Goal: Book appointment/travel/reservation

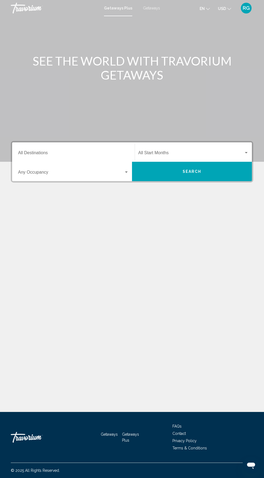
click at [154, 8] on span "Getaways" at bounding box center [151, 8] width 17 height 4
click at [76, 154] on input "Destination All Destinations" at bounding box center [73, 153] width 111 height 5
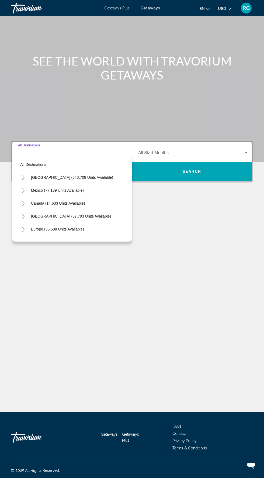
scroll to position [41, 0]
click at [87, 175] on span "United States (643,708 units available)" at bounding box center [72, 177] width 82 height 4
type input "**********"
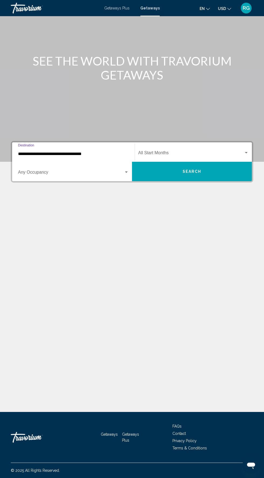
click at [195, 151] on span "Search widget" at bounding box center [191, 153] width 106 height 5
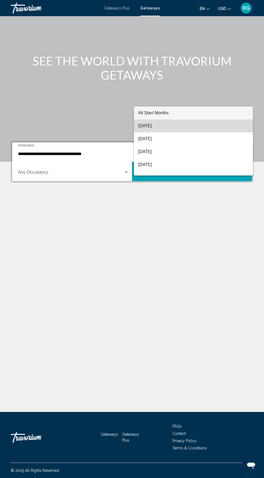
click at [179, 130] on span "August 2025" at bounding box center [193, 125] width 111 height 13
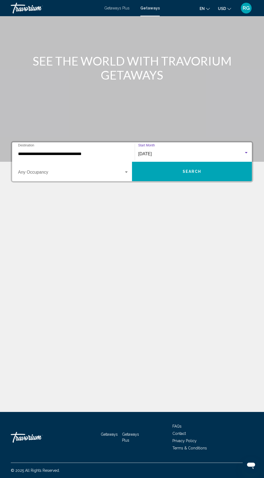
click at [94, 171] on span "Search widget" at bounding box center [71, 173] width 106 height 5
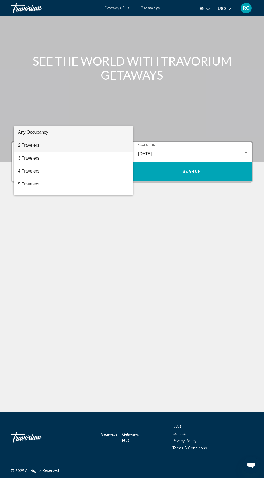
click at [77, 148] on span "2 Travelers" at bounding box center [73, 145] width 111 height 13
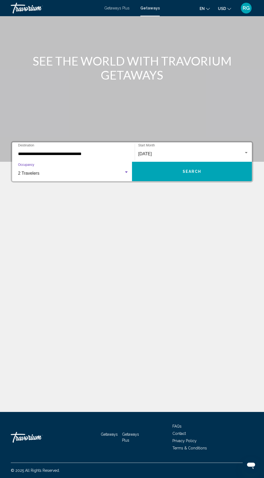
click at [198, 170] on span "Search" at bounding box center [192, 172] width 19 height 4
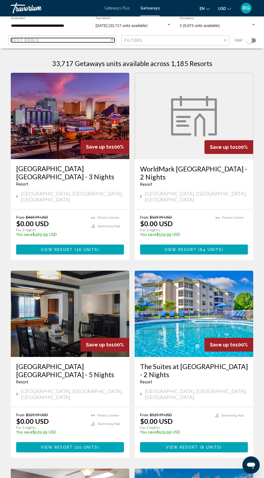
click at [89, 39] on div "Best Deals" at bounding box center [60, 40] width 99 height 4
click at [88, 63] on span "Highest Price" at bounding box center [62, 62] width 103 height 11
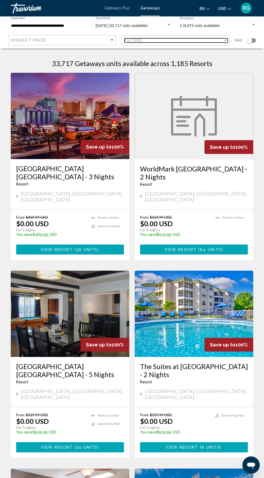
click at [197, 39] on div "Filters" at bounding box center [174, 40] width 99 height 4
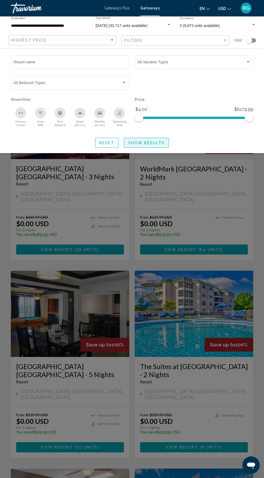
click at [157, 143] on span "Show Results" at bounding box center [146, 143] width 36 height 4
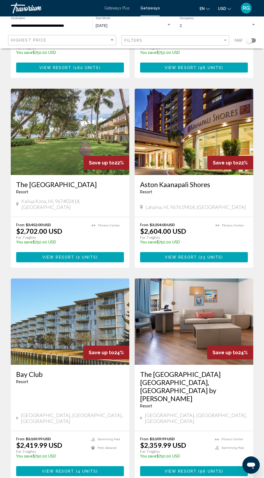
scroll to position [735, 0]
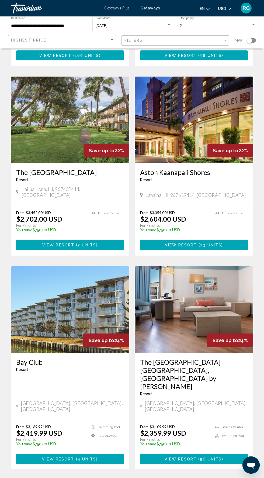
click at [95, 478] on span "2" at bounding box center [94, 485] width 3 height 6
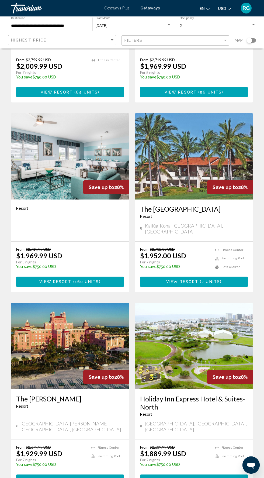
scroll to position [759, 0]
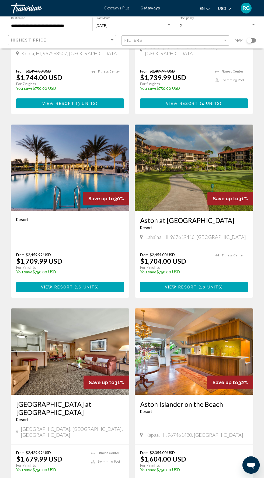
scroll to position [751, 0]
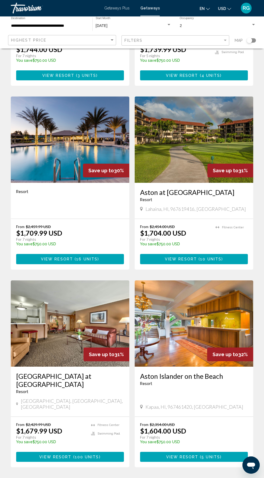
click at [142, 478] on ul "3 / 99 page 1 page 2 You're on page 3 page 4 page 5 page ... page 99" at bounding box center [132, 483] width 243 height 11
click at [132, 478] on span "4" at bounding box center [132, 483] width 3 height 6
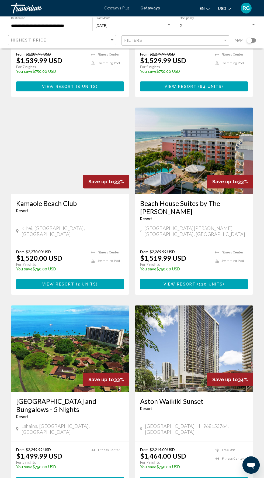
scroll to position [783, 0]
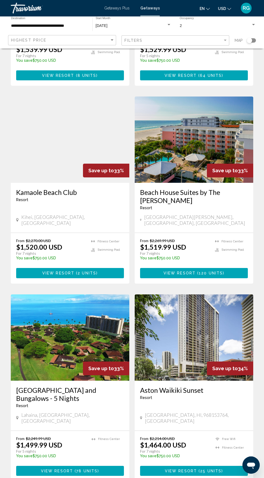
click at [103, 302] on img "Main content" at bounding box center [70, 337] width 119 height 86
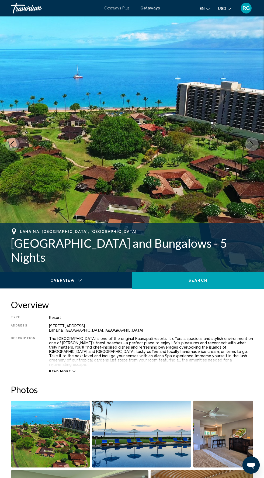
click at [252, 144] on icon "Next image" at bounding box center [252, 144] width 6 height 6
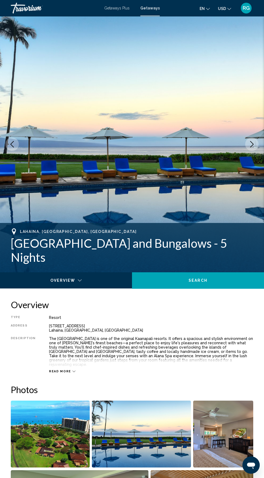
click at [252, 144] on icon "Next image" at bounding box center [252, 144] width 6 height 6
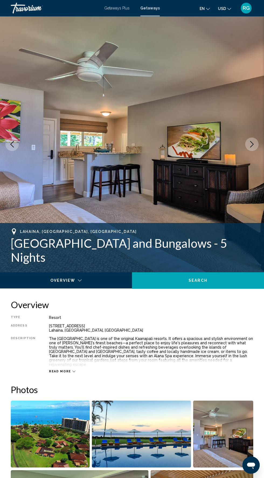
click at [252, 145] on icon "Next image" at bounding box center [252, 144] width 4 height 6
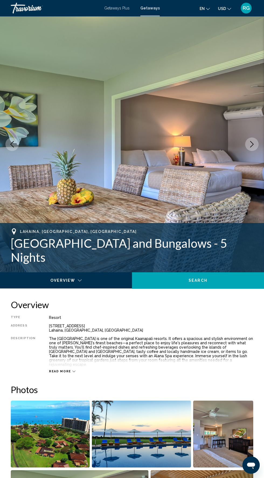
click at [251, 147] on button "Next image" at bounding box center [251, 143] width 13 height 13
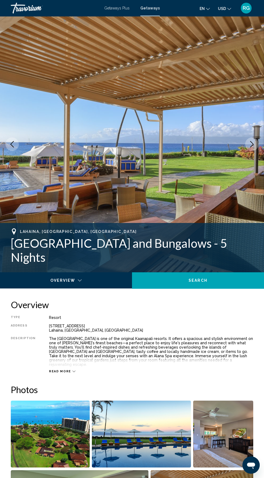
click at [255, 145] on icon "Next image" at bounding box center [252, 144] width 6 height 6
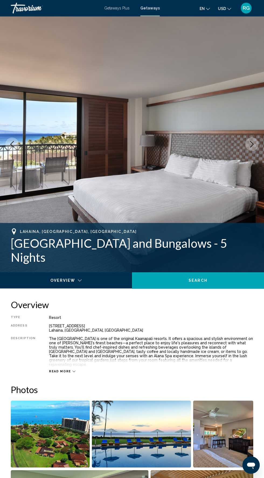
click at [254, 146] on icon "Next image" at bounding box center [252, 144] width 6 height 6
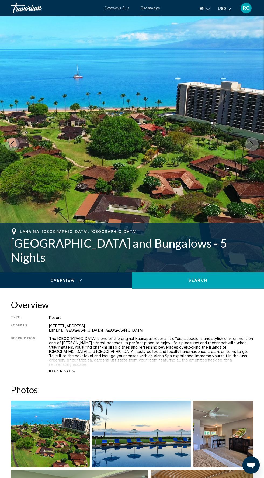
click at [251, 145] on icon "Next image" at bounding box center [252, 144] width 6 height 6
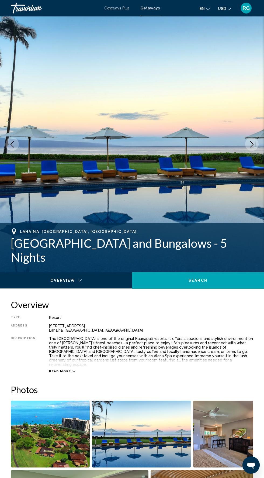
click at [252, 146] on icon "Next image" at bounding box center [252, 144] width 4 height 6
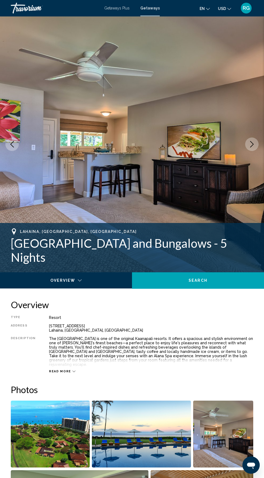
click at [253, 147] on icon "Next image" at bounding box center [252, 144] width 6 height 6
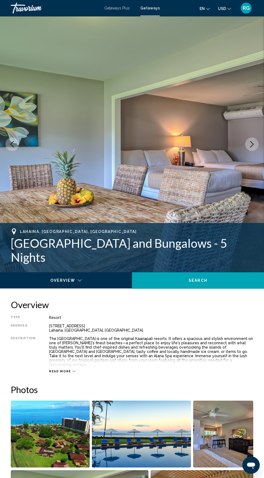
click at [252, 144] on icon "Next image" at bounding box center [252, 144] width 6 height 6
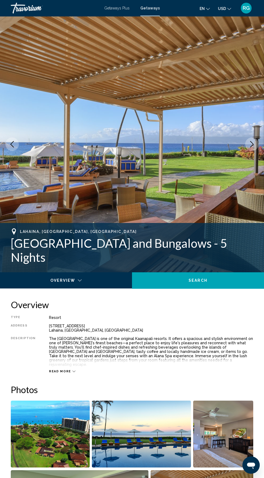
click at [254, 156] on img "Main content" at bounding box center [132, 144] width 264 height 256
click at [252, 144] on icon "Next image" at bounding box center [252, 144] width 6 height 6
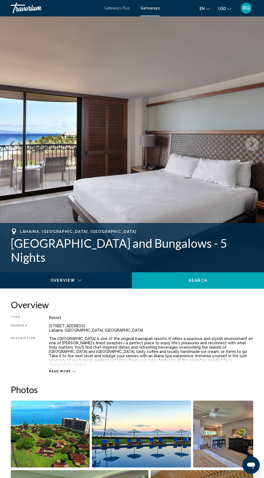
click at [256, 144] on button "Next image" at bounding box center [251, 143] width 13 height 13
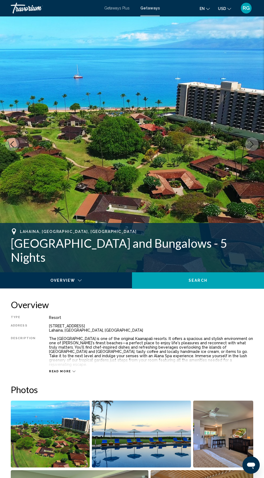
click at [249, 143] on icon "Next image" at bounding box center [252, 144] width 6 height 6
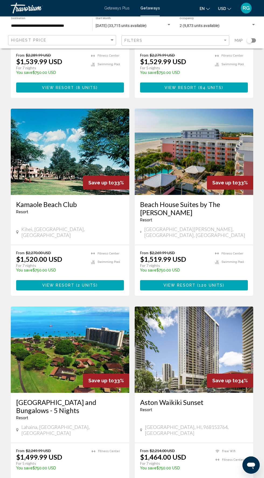
scroll to position [783, 0]
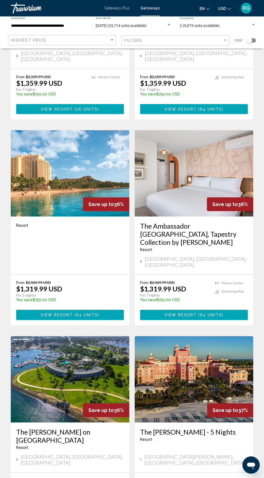
scroll to position [775, 0]
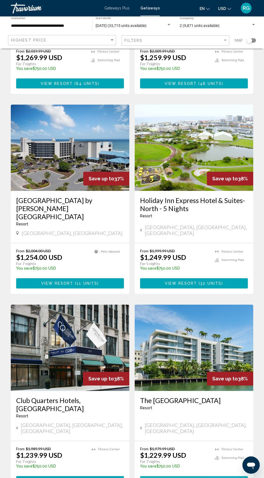
scroll to position [767, 0]
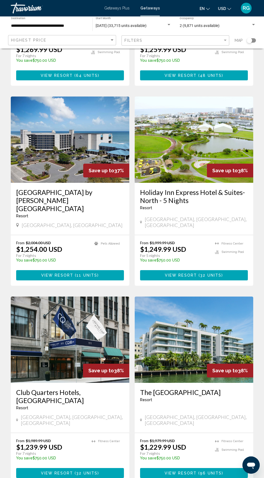
click at [228, 311] on img "Main content" at bounding box center [194, 340] width 119 height 86
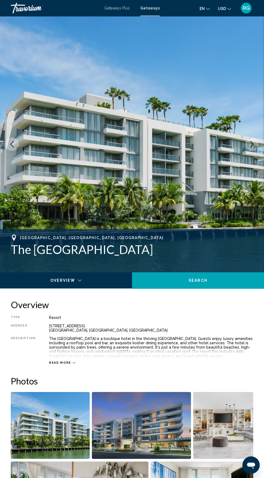
click at [252, 140] on button "Next image" at bounding box center [251, 143] width 13 height 13
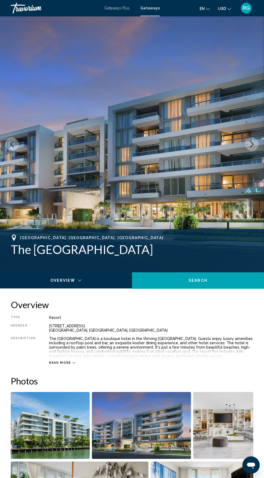
click at [252, 144] on icon "Next image" at bounding box center [252, 144] width 6 height 6
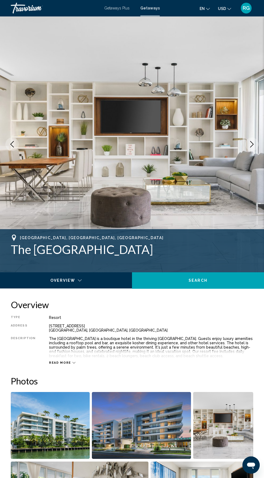
click at [249, 141] on icon "Next image" at bounding box center [252, 144] width 6 height 6
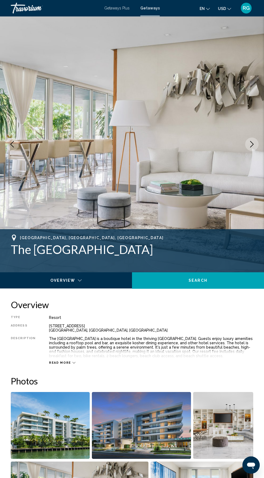
click at [249, 145] on icon "Next image" at bounding box center [252, 144] width 6 height 6
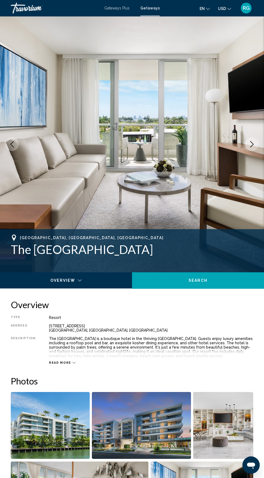
click at [252, 144] on icon "Next image" at bounding box center [252, 144] width 6 height 6
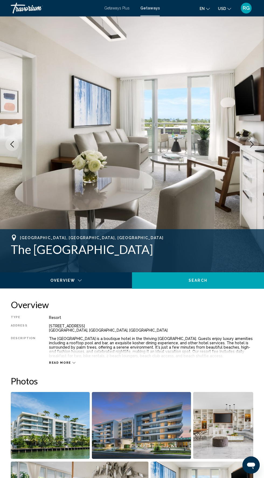
click at [252, 144] on icon "Next image" at bounding box center [252, 144] width 6 height 6
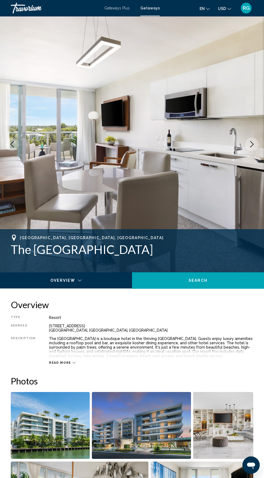
click at [252, 145] on icon "Next image" at bounding box center [252, 144] width 6 height 6
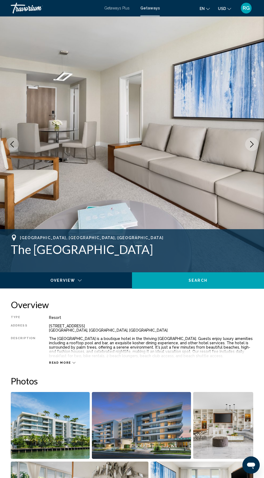
click at [252, 145] on icon "Next image" at bounding box center [252, 144] width 6 height 6
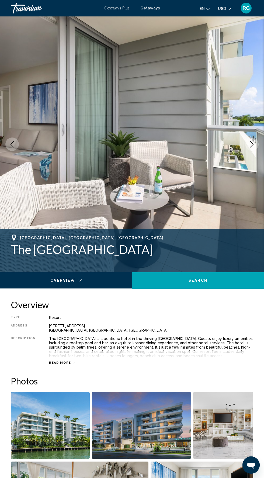
click at [252, 145] on icon "Next image" at bounding box center [252, 144] width 6 height 6
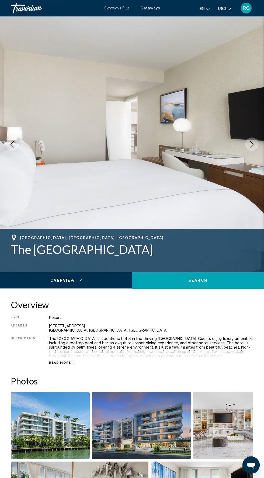
click at [252, 144] on icon "Next image" at bounding box center [252, 144] width 6 height 6
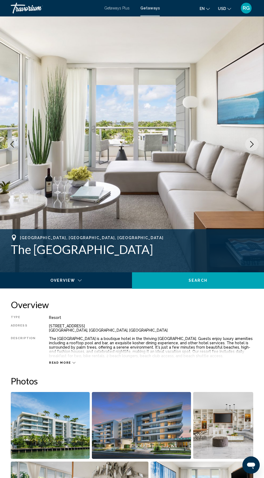
click at [244, 160] on img "Main content" at bounding box center [132, 144] width 264 height 256
click at [252, 144] on icon "Next image" at bounding box center [252, 144] width 6 height 6
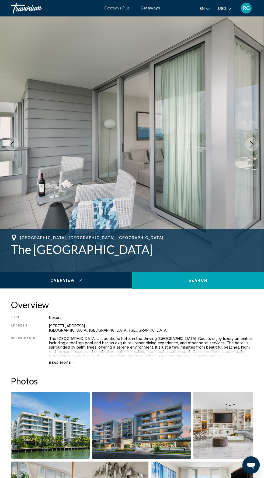
click at [249, 146] on icon "Next image" at bounding box center [252, 144] width 6 height 6
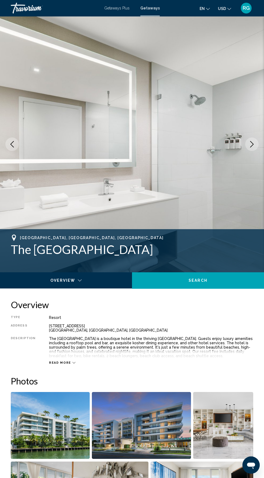
click at [252, 144] on icon "Next image" at bounding box center [252, 144] width 6 height 6
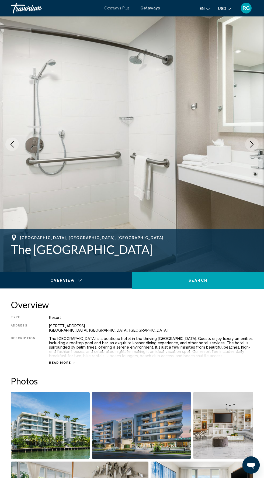
click at [254, 145] on icon "Next image" at bounding box center [252, 144] width 6 height 6
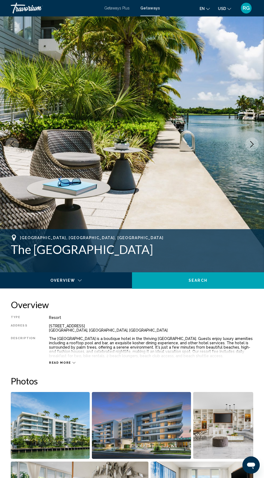
click at [252, 144] on icon "Next image" at bounding box center [252, 144] width 6 height 6
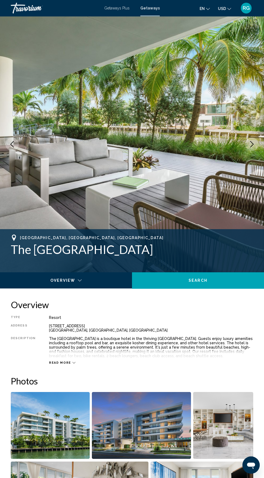
click at [251, 143] on icon "Next image" at bounding box center [252, 144] width 6 height 6
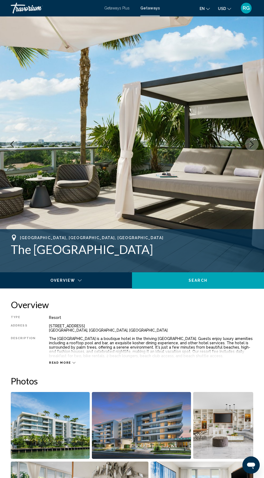
click at [250, 147] on button "Next image" at bounding box center [251, 143] width 13 height 13
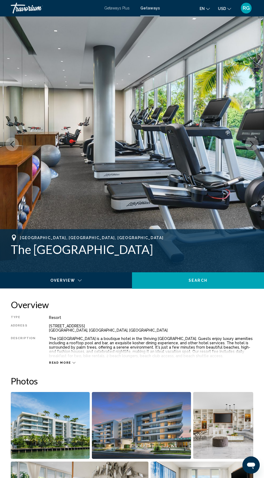
click at [250, 148] on button "Next image" at bounding box center [251, 143] width 13 height 13
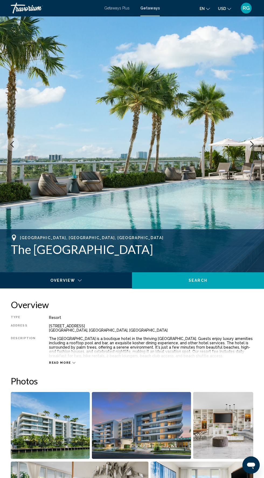
click at [251, 150] on button "Next image" at bounding box center [251, 143] width 13 height 13
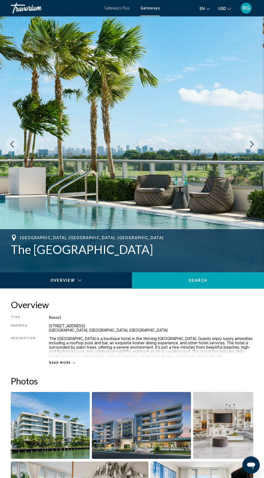
click at [251, 147] on button "Next image" at bounding box center [251, 143] width 13 height 13
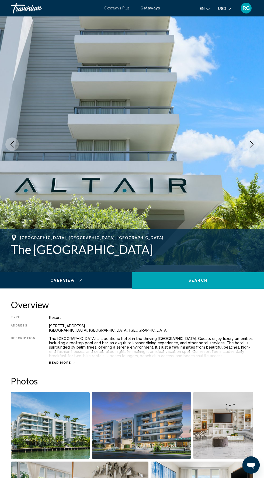
click at [251, 147] on button "Next image" at bounding box center [251, 143] width 13 height 13
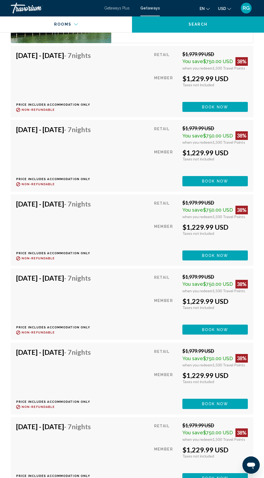
scroll to position [1104, 0]
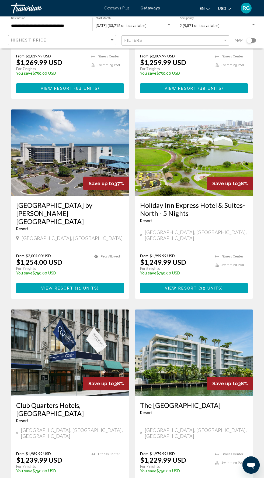
scroll to position [767, 0]
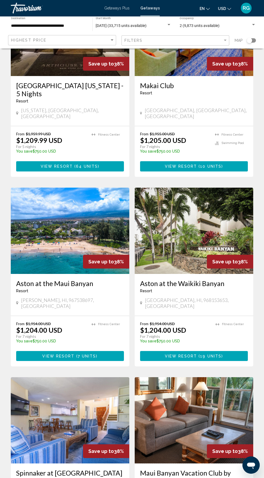
scroll to position [294, 0]
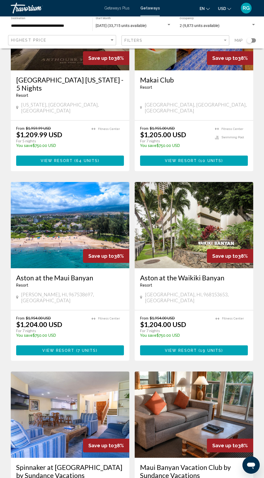
click at [89, 200] on img "Main content" at bounding box center [70, 225] width 119 height 86
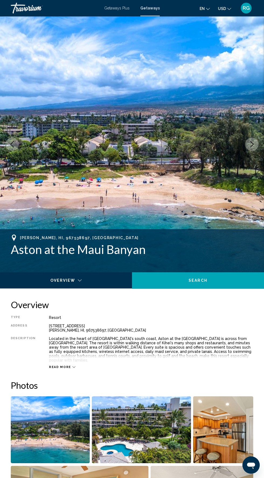
click at [252, 145] on icon "Next image" at bounding box center [252, 144] width 6 height 6
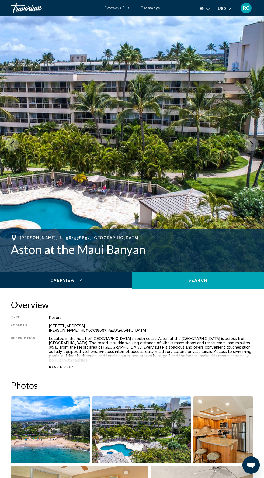
click at [252, 144] on icon "Next image" at bounding box center [252, 144] width 6 height 6
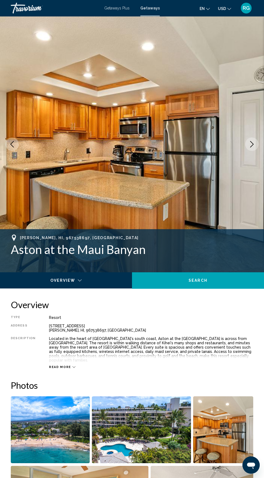
click at [249, 145] on icon "Next image" at bounding box center [252, 144] width 6 height 6
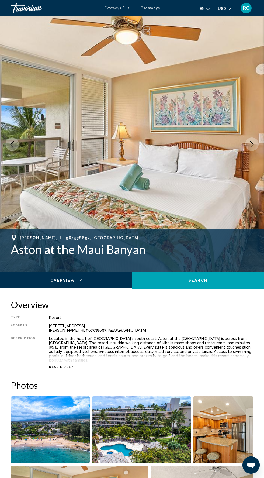
click at [250, 148] on button "Next image" at bounding box center [251, 143] width 13 height 13
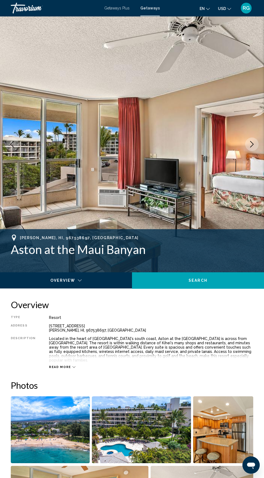
click at [256, 142] on button "Next image" at bounding box center [251, 143] width 13 height 13
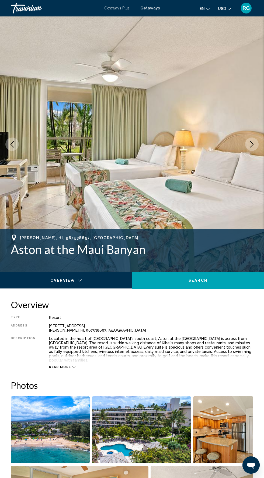
click at [253, 146] on icon "Next image" at bounding box center [252, 144] width 6 height 6
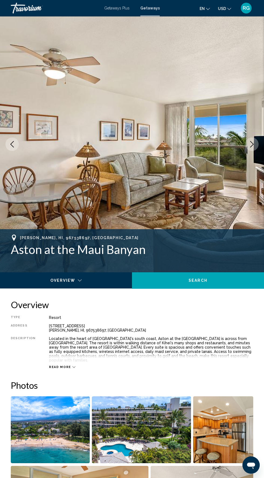
click at [252, 145] on icon "Next image" at bounding box center [252, 144] width 6 height 6
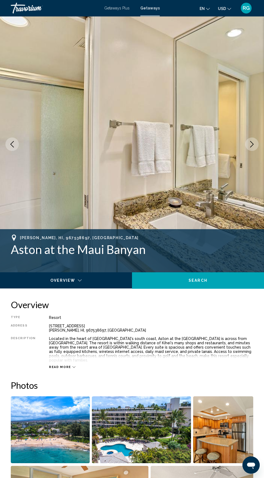
click at [252, 144] on icon "Next image" at bounding box center [252, 144] width 6 height 6
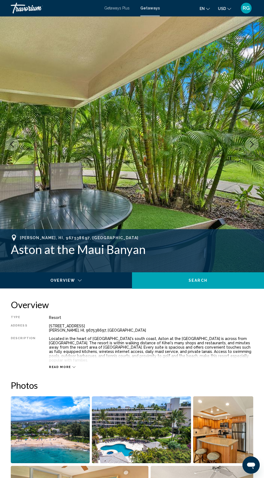
click at [252, 146] on icon "Next image" at bounding box center [252, 144] width 4 height 6
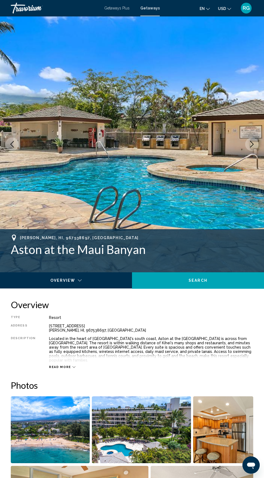
click at [252, 144] on icon "Next image" at bounding box center [252, 144] width 6 height 6
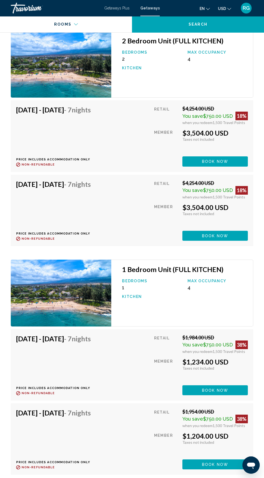
scroll to position [1177, 0]
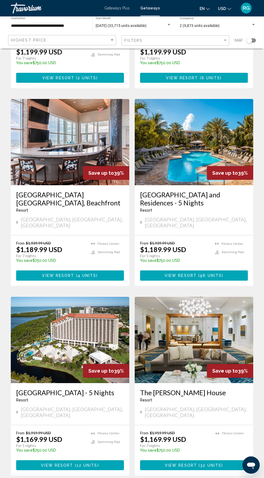
scroll to position [775, 0]
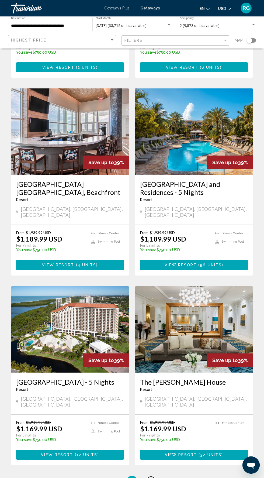
click at [151, 478] on span "8" at bounding box center [151, 481] width 3 height 6
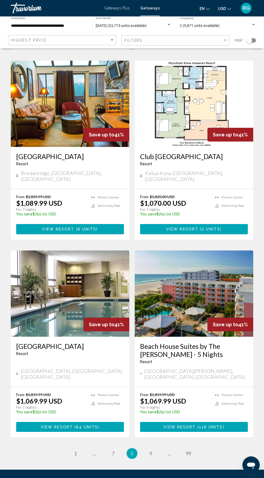
scroll to position [824, 0]
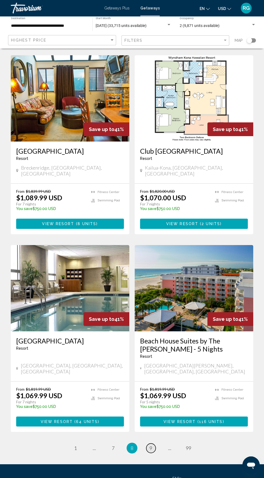
click at [151, 445] on span "9" at bounding box center [151, 448] width 3 height 6
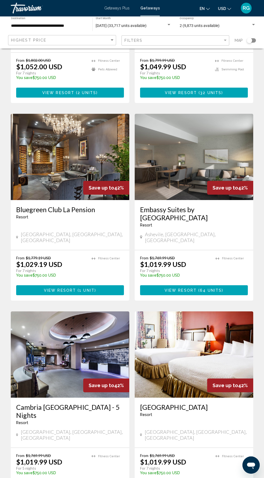
scroll to position [548, 0]
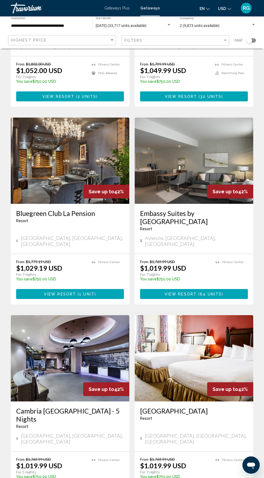
click at [81, 136] on img "Main content" at bounding box center [70, 161] width 119 height 86
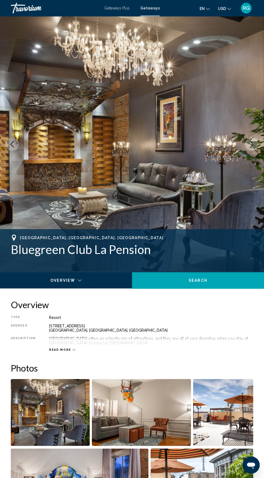
click at [258, 150] on img "Main content" at bounding box center [132, 144] width 264 height 256
click at [249, 143] on icon "Next image" at bounding box center [252, 144] width 6 height 6
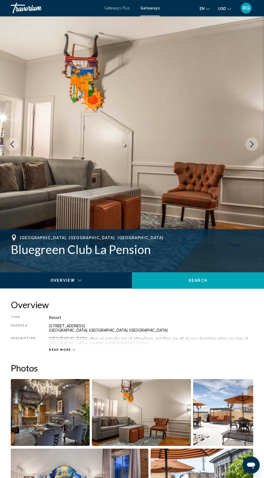
click at [252, 144] on icon "Next image" at bounding box center [252, 144] width 6 height 6
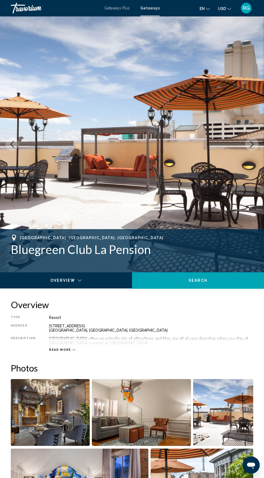
click at [252, 145] on icon "Next image" at bounding box center [252, 144] width 6 height 6
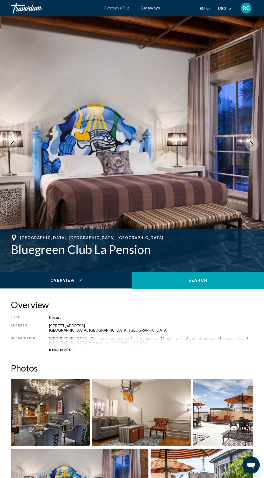
click at [252, 144] on icon "Next image" at bounding box center [252, 144] width 6 height 6
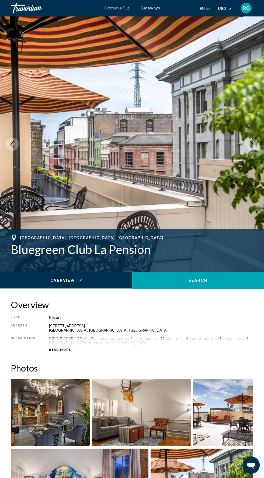
click at [256, 144] on button "Next image" at bounding box center [251, 143] width 13 height 13
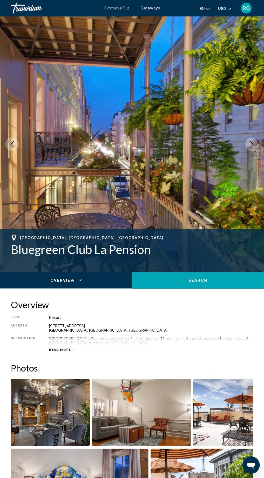
click at [253, 143] on icon "Next image" at bounding box center [252, 144] width 6 height 6
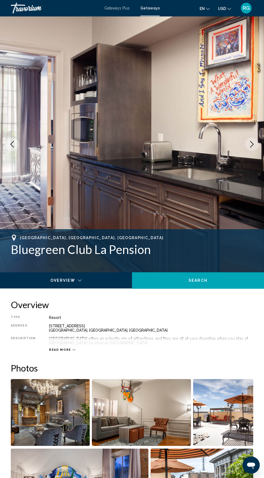
click at [252, 144] on icon "Next image" at bounding box center [252, 144] width 6 height 6
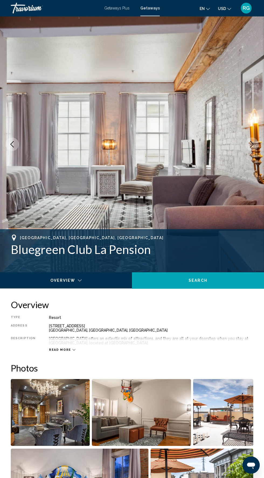
click at [252, 144] on icon "Next image" at bounding box center [252, 144] width 6 height 6
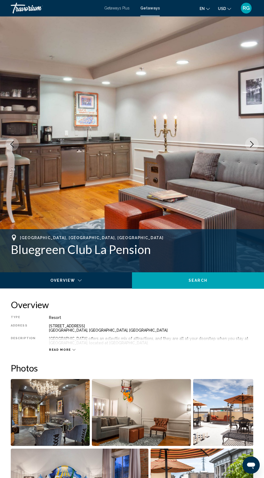
click at [251, 141] on icon "Next image" at bounding box center [252, 144] width 6 height 6
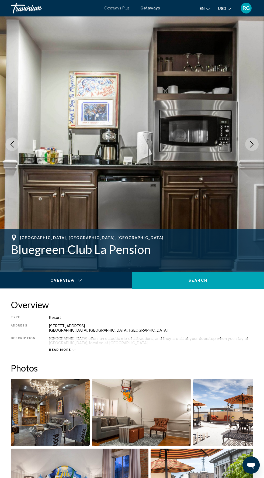
click at [252, 144] on icon "Next image" at bounding box center [252, 144] width 6 height 6
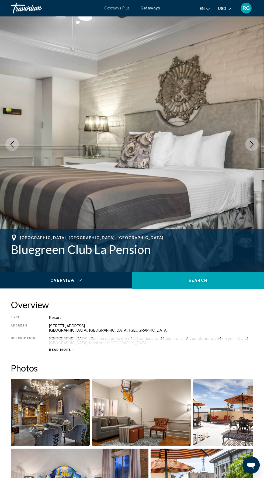
click at [252, 144] on icon "Next image" at bounding box center [252, 144] width 6 height 6
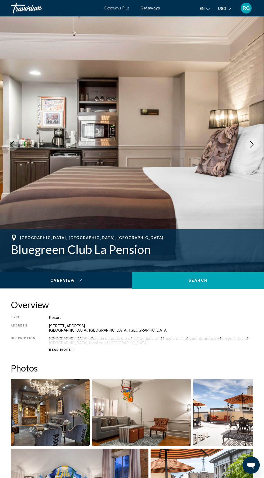
click at [251, 141] on icon "Next image" at bounding box center [252, 144] width 6 height 6
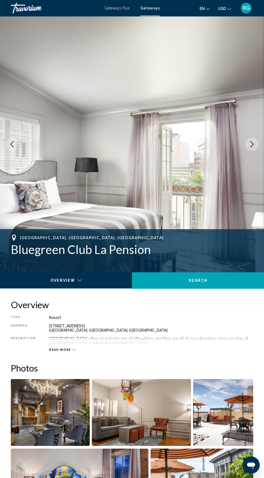
click at [249, 144] on icon "Next image" at bounding box center [252, 144] width 6 height 6
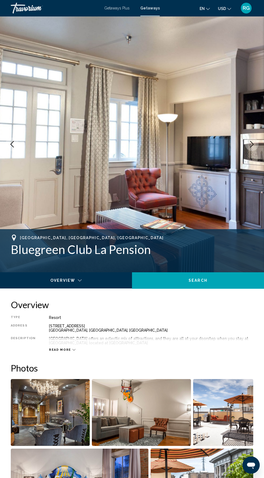
click at [252, 144] on icon "Next image" at bounding box center [252, 144] width 6 height 6
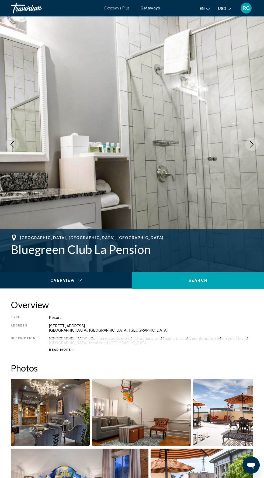
click at [251, 143] on icon "Next image" at bounding box center [252, 144] width 6 height 6
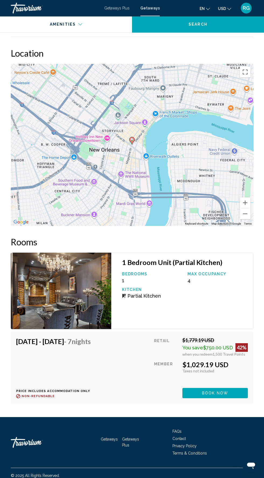
scroll to position [828, 0]
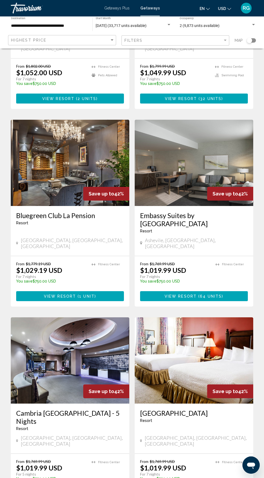
scroll to position [767, 0]
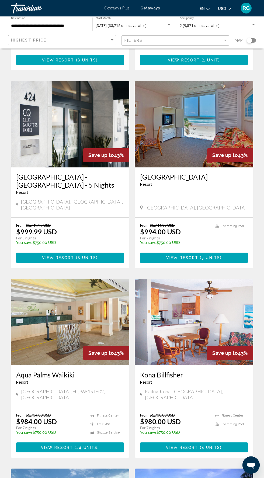
scroll to position [193, 0]
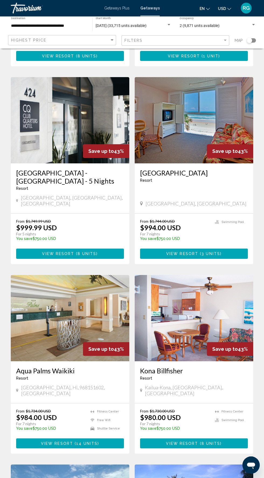
click at [91, 120] on img "Main content" at bounding box center [70, 120] width 119 height 86
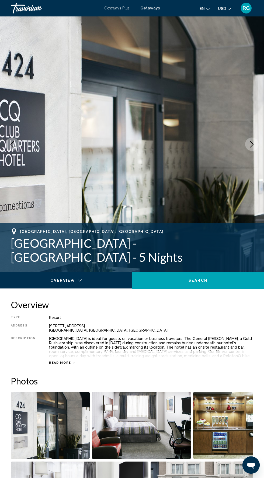
click at [255, 143] on button "Next image" at bounding box center [251, 143] width 13 height 13
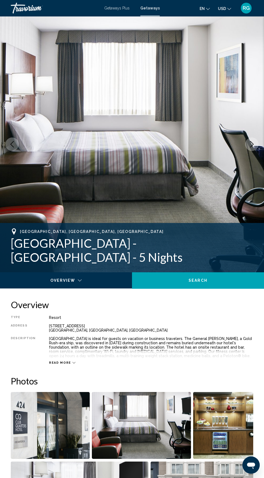
click at [250, 149] on button "Next image" at bounding box center [251, 143] width 13 height 13
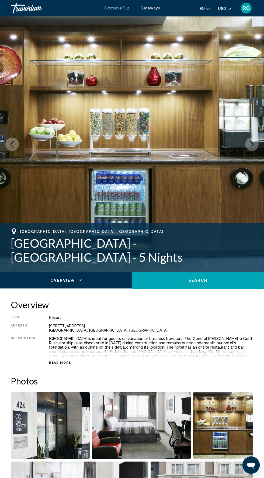
click at [252, 144] on icon "Next image" at bounding box center [252, 144] width 6 height 6
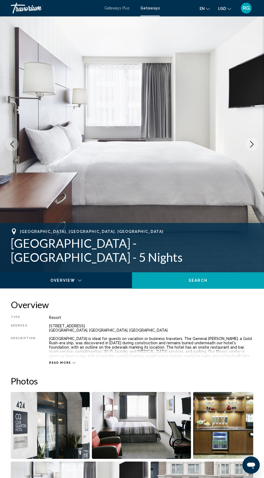
click at [252, 144] on icon "Next image" at bounding box center [252, 144] width 6 height 6
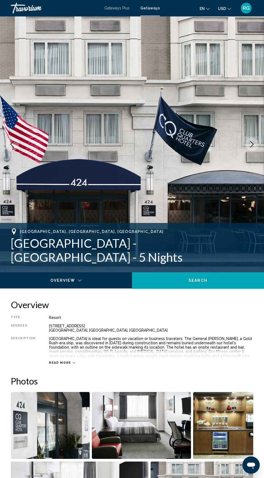
click at [255, 144] on icon "Next image" at bounding box center [252, 144] width 6 height 6
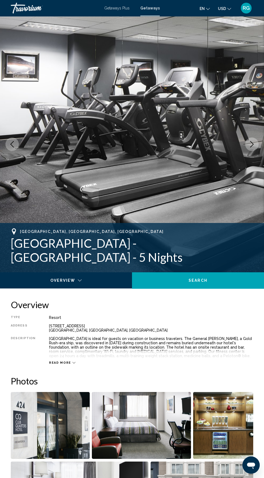
click at [252, 144] on icon "Next image" at bounding box center [252, 144] width 6 height 6
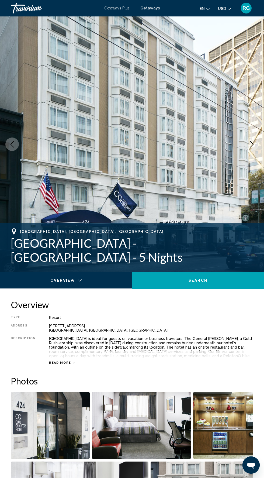
click at [252, 144] on icon "Next image" at bounding box center [252, 144] width 6 height 6
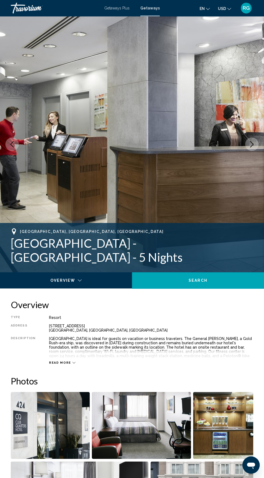
click at [252, 144] on icon "Next image" at bounding box center [252, 144] width 6 height 6
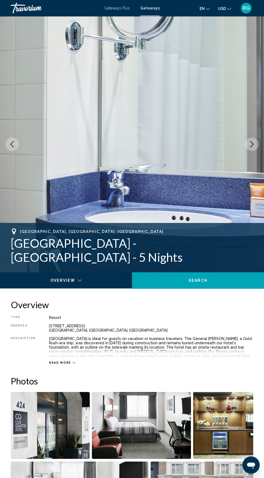
click at [249, 146] on icon "Next image" at bounding box center [252, 144] width 6 height 6
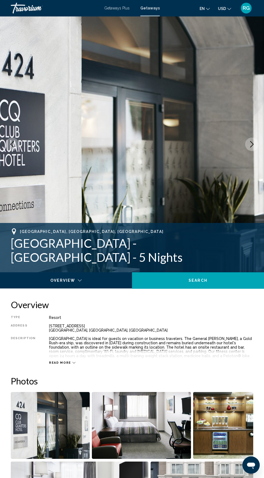
click at [251, 149] on button "Next image" at bounding box center [251, 143] width 13 height 13
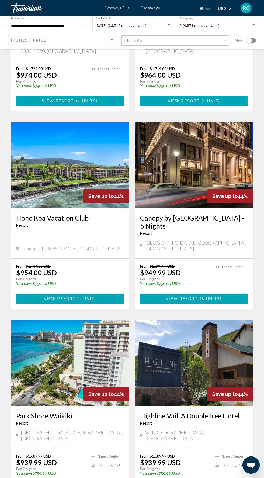
scroll to position [710, 0]
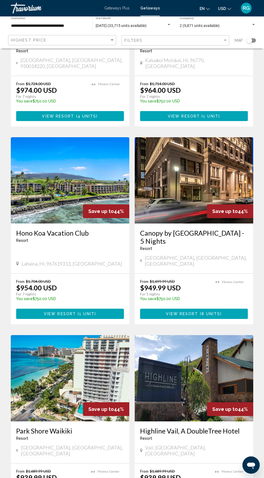
click at [201, 177] on img "Main content" at bounding box center [194, 180] width 119 height 86
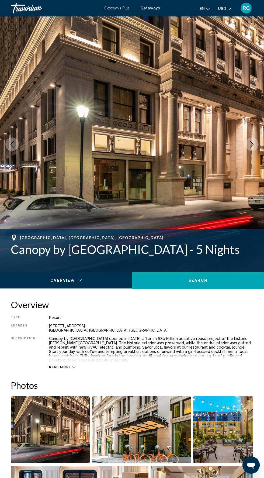
click at [252, 148] on button "Next image" at bounding box center [251, 143] width 13 height 13
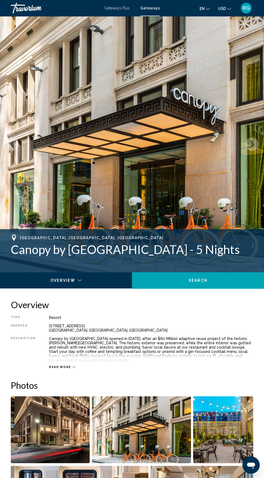
click at [256, 143] on button "Next image" at bounding box center [251, 143] width 13 height 13
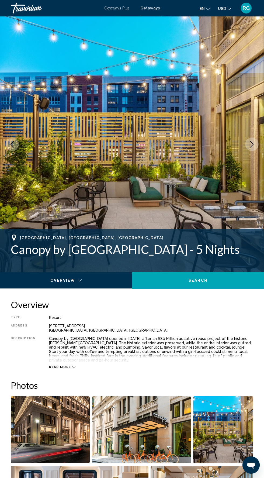
click at [252, 144] on icon "Next image" at bounding box center [252, 144] width 6 height 6
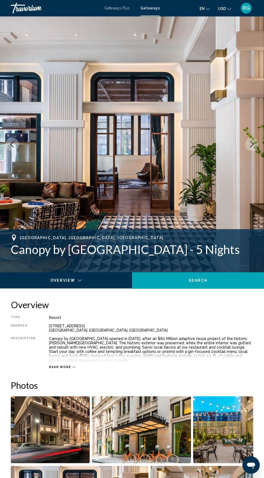
click at [252, 145] on icon "Next image" at bounding box center [252, 144] width 6 height 6
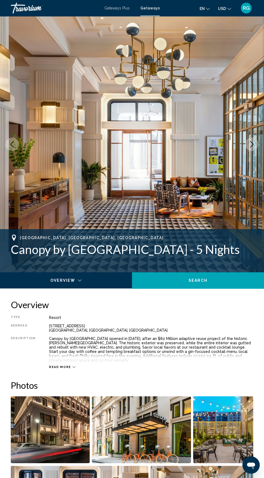
click at [252, 144] on icon "Next image" at bounding box center [252, 144] width 6 height 6
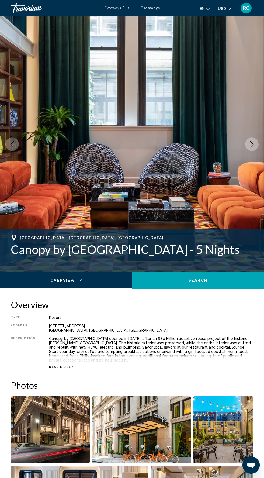
click at [250, 142] on icon "Next image" at bounding box center [252, 144] width 6 height 6
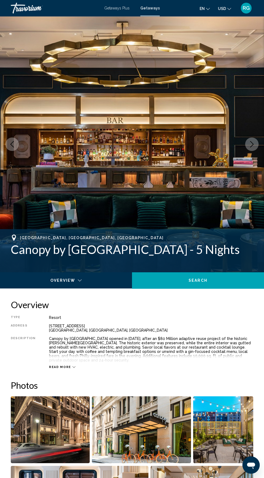
click at [252, 143] on icon "Next image" at bounding box center [252, 144] width 4 height 6
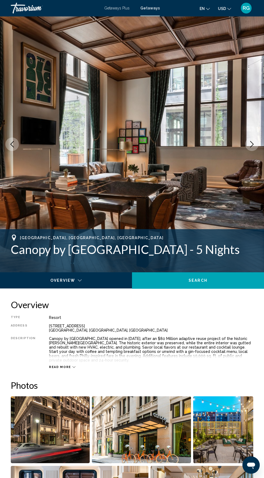
click at [252, 144] on icon "Next image" at bounding box center [252, 144] width 6 height 6
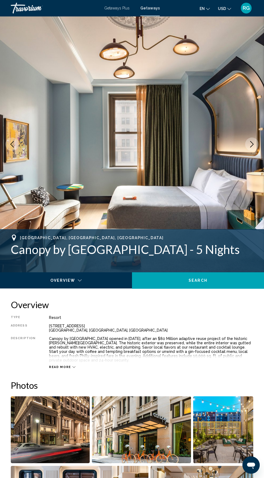
click at [252, 144] on icon "Next image" at bounding box center [252, 144] width 6 height 6
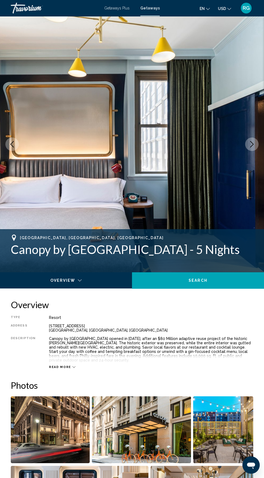
click at [250, 147] on icon "Next image" at bounding box center [252, 144] width 6 height 6
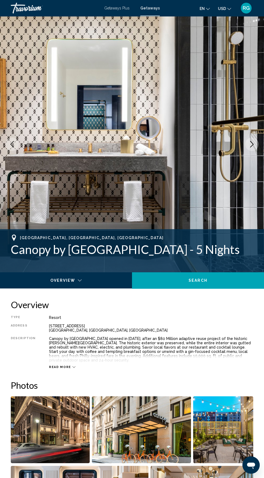
click at [249, 147] on icon "Next image" at bounding box center [252, 144] width 6 height 6
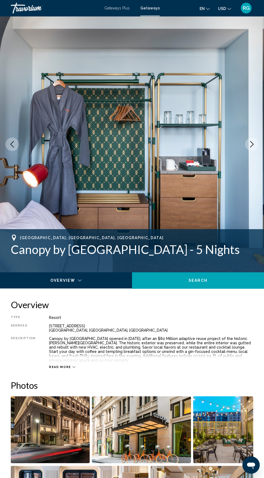
click at [252, 145] on icon "Next image" at bounding box center [252, 144] width 6 height 6
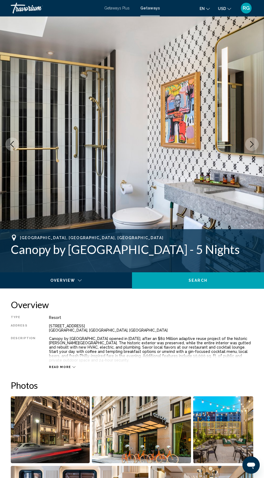
click at [252, 144] on icon "Next image" at bounding box center [252, 144] width 6 height 6
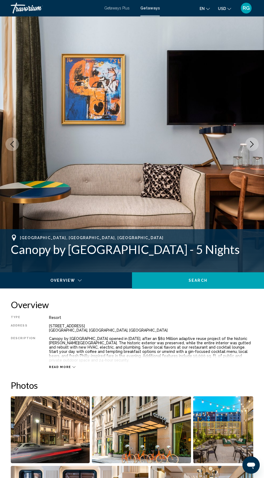
click at [252, 144] on icon "Next image" at bounding box center [252, 144] width 6 height 6
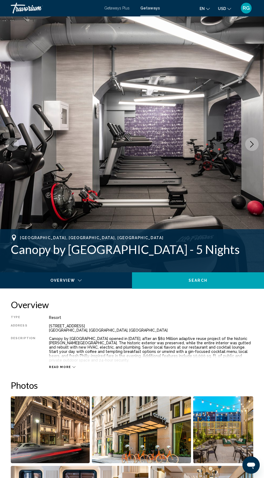
click at [254, 141] on icon "Next image" at bounding box center [252, 144] width 6 height 6
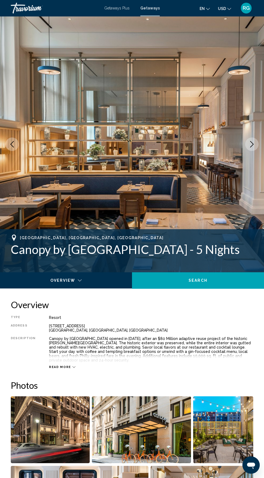
click at [252, 144] on icon "Next image" at bounding box center [252, 144] width 6 height 6
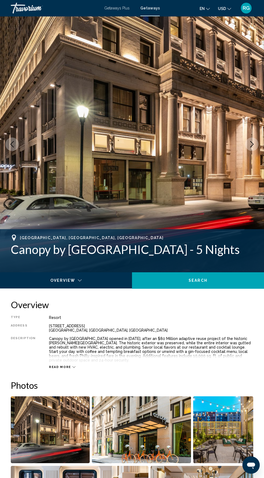
click at [252, 145] on icon "Next image" at bounding box center [252, 144] width 6 height 6
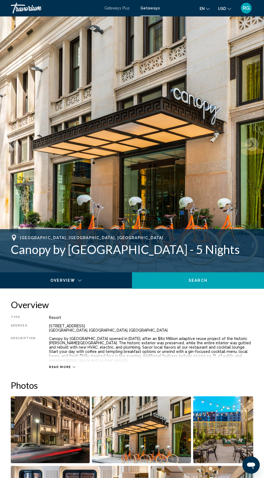
click at [252, 144] on icon "Next image" at bounding box center [252, 144] width 6 height 6
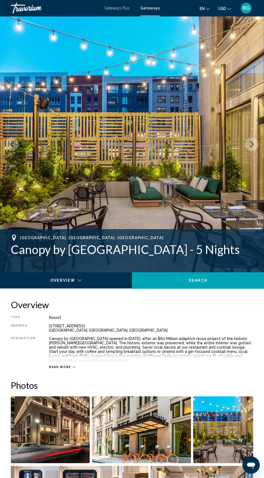
click at [251, 147] on button "Next image" at bounding box center [251, 143] width 13 height 13
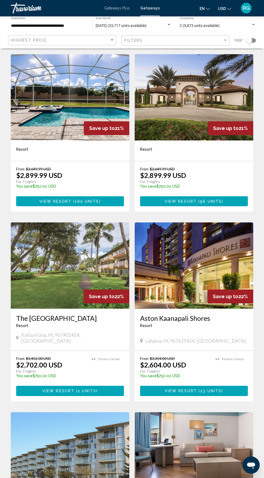
scroll to position [735, 0]
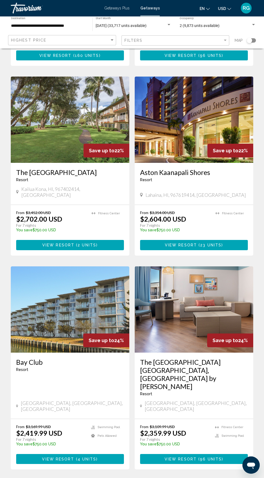
click at [153, 478] on link "page 5" at bounding box center [150, 485] width 9 height 9
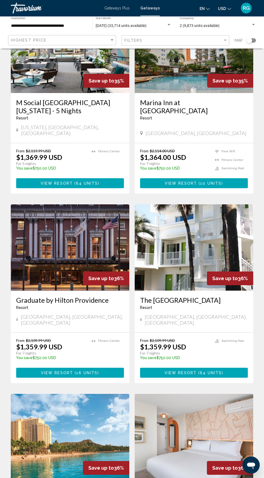
scroll to position [775, 0]
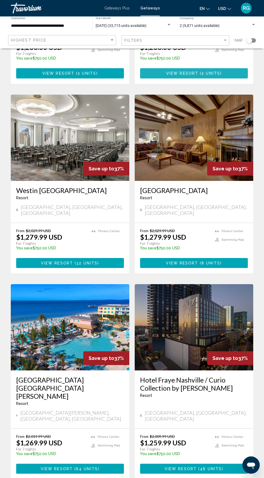
scroll to position [767, 0]
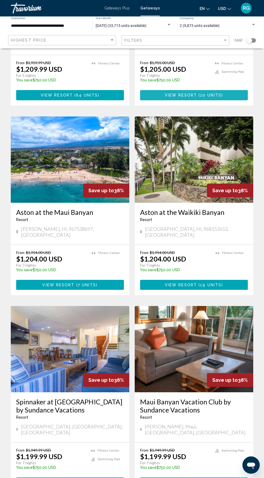
scroll to position [775, 0]
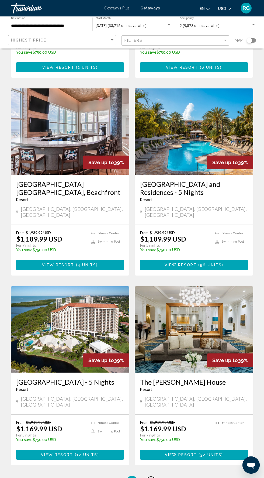
click at [154, 477] on link "page 8" at bounding box center [150, 481] width 9 height 9
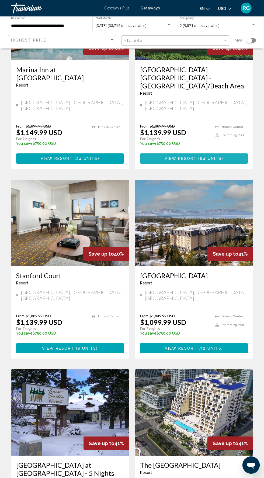
scroll to position [783, 0]
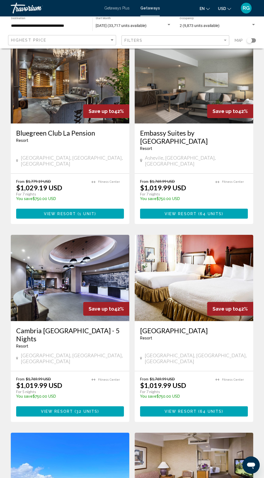
scroll to position [767, 0]
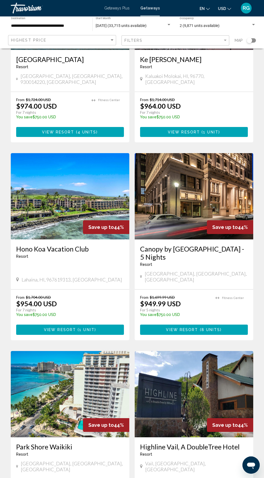
scroll to position [767, 0]
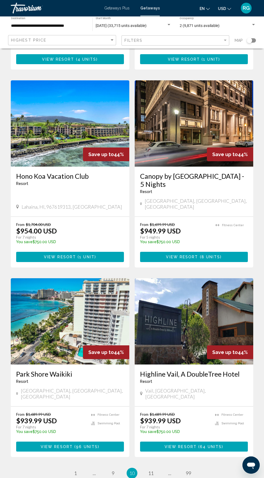
click at [153, 470] on span "11" at bounding box center [150, 473] width 5 height 6
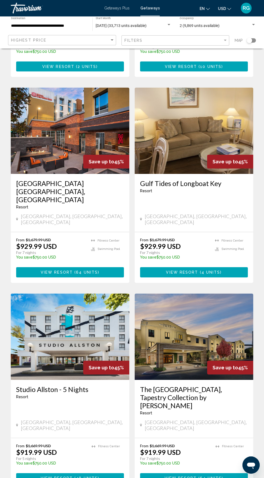
scroll to position [767, 0]
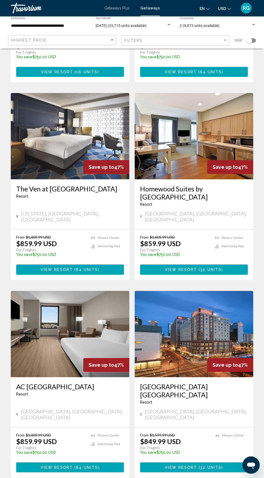
scroll to position [783, 0]
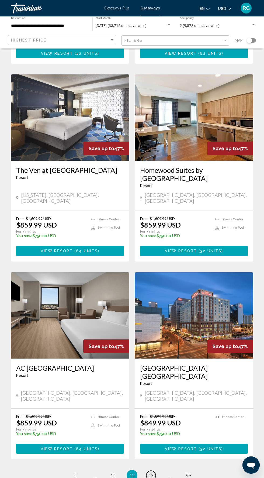
click at [153, 472] on span "13" at bounding box center [150, 475] width 5 height 6
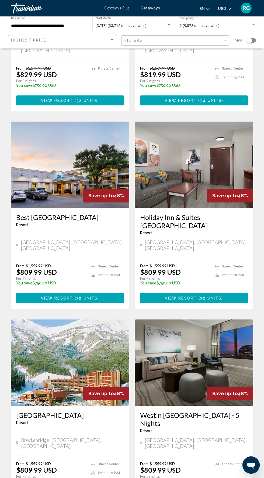
scroll to position [775, 0]
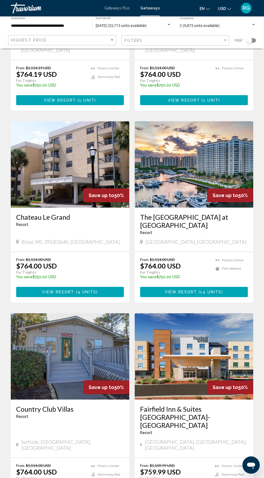
scroll to position [783, 0]
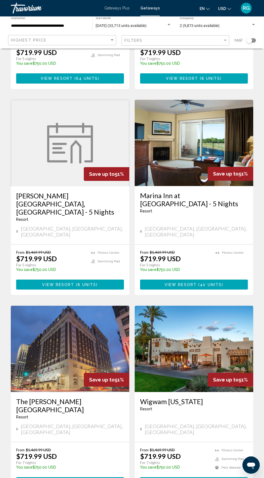
scroll to position [385, 0]
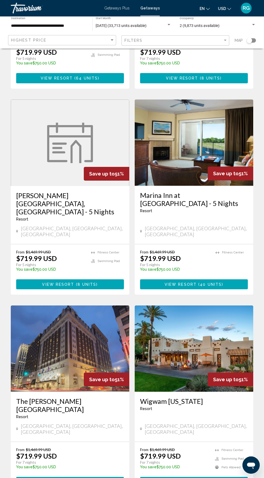
click at [220, 305] on img "Main content" at bounding box center [194, 348] width 119 height 86
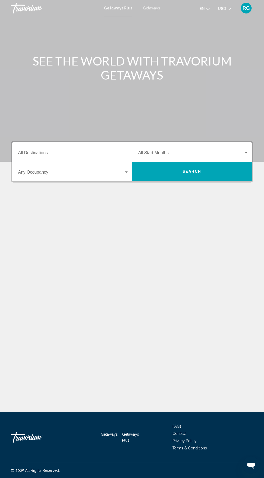
click at [158, 13] on div "Getaways Plus Getaways en English Español Français Italiano Português русский U…" at bounding box center [132, 7] width 264 height 11
click at [153, 9] on span "Getaways" at bounding box center [151, 8] width 17 height 4
click at [83, 151] on input "Destination All Destinations" at bounding box center [73, 153] width 111 height 5
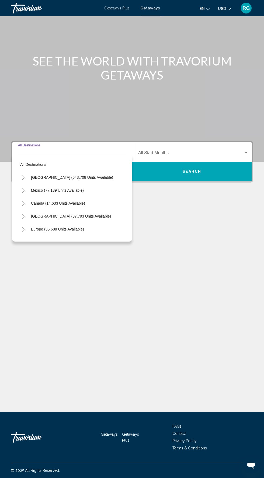
scroll to position [41, 0]
click at [88, 175] on span "United States (643,708 units available)" at bounding box center [72, 177] width 82 height 4
type input "**********"
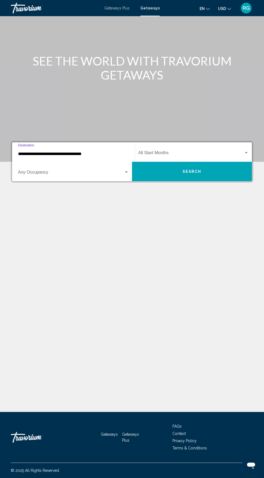
click at [182, 151] on span "Search widget" at bounding box center [191, 153] width 106 height 5
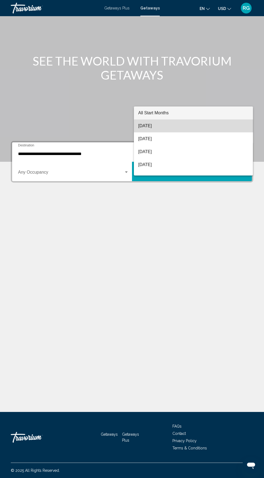
click at [195, 130] on span "August 2025" at bounding box center [193, 125] width 111 height 13
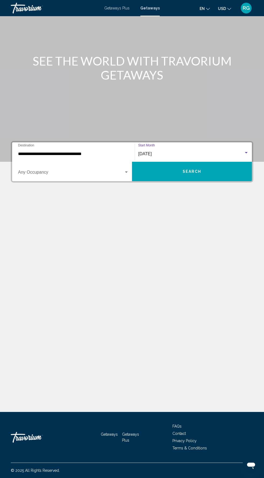
click at [94, 171] on span "Search widget" at bounding box center [71, 173] width 106 height 5
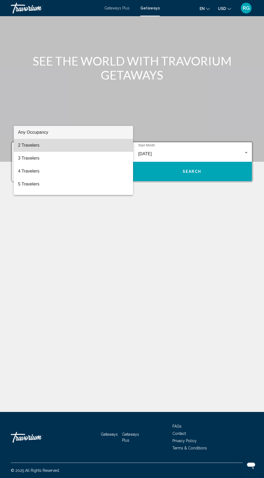
click at [90, 142] on span "2 Travelers" at bounding box center [73, 145] width 111 height 13
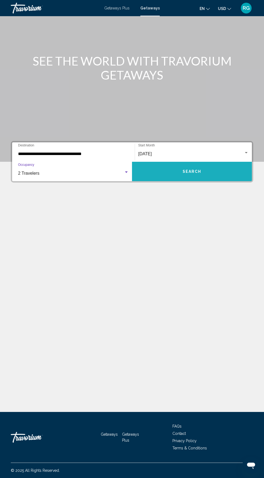
click at [205, 162] on button "Search" at bounding box center [192, 171] width 120 height 19
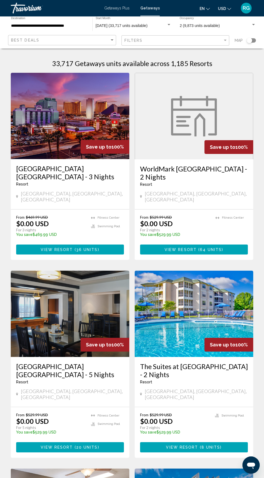
click at [49, 24] on input "**********" at bounding box center [49, 26] width 76 height 4
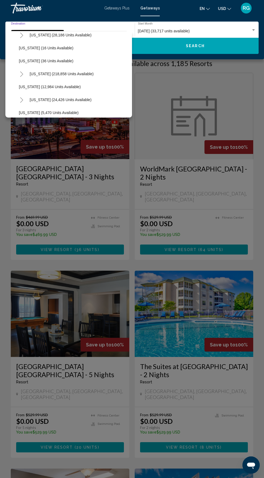
scroll to position [82, 0]
click at [73, 75] on span "Florida (218,858 units available)" at bounding box center [62, 74] width 64 height 4
type input "**********"
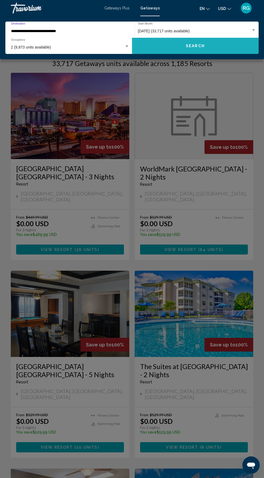
click at [198, 46] on span "Search" at bounding box center [195, 46] width 19 height 4
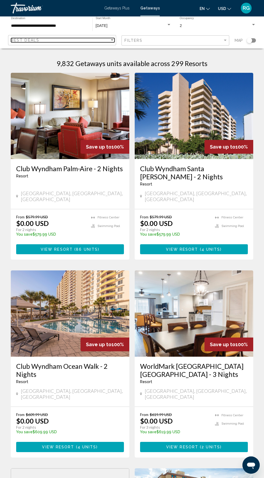
click at [96, 42] on div "Best Deals" at bounding box center [60, 40] width 99 height 4
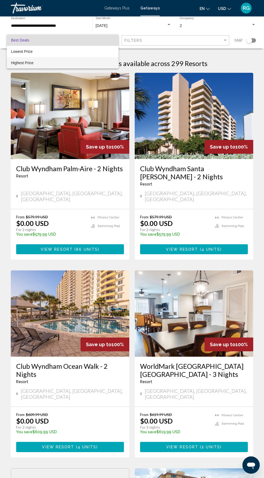
click at [76, 66] on span "Highest Price" at bounding box center [62, 62] width 103 height 11
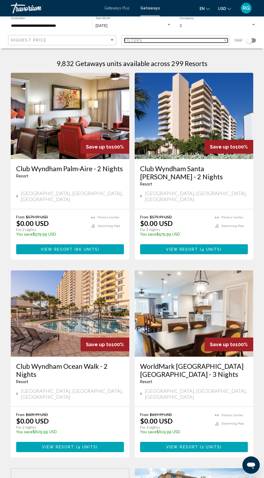
click at [205, 40] on div "Filters" at bounding box center [174, 40] width 99 height 4
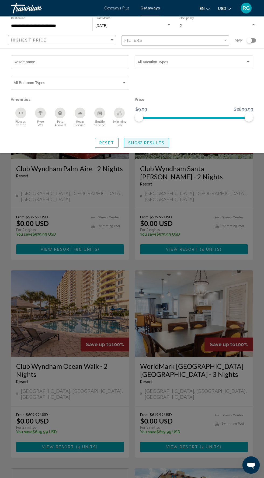
click at [158, 142] on span "Show Results" at bounding box center [146, 143] width 36 height 4
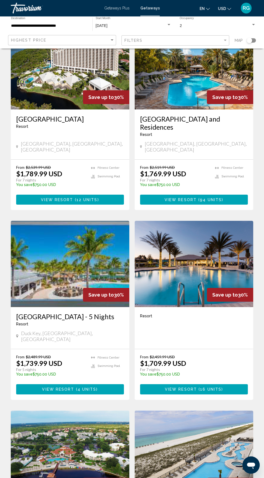
scroll to position [735, 0]
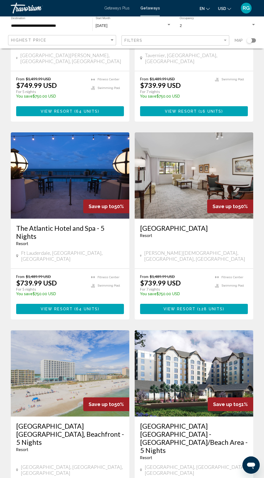
scroll to position [151, 0]
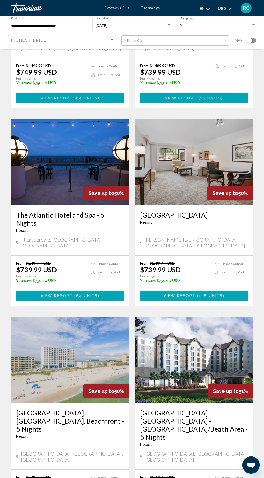
click at [90, 161] on img "Main content" at bounding box center [70, 162] width 119 height 86
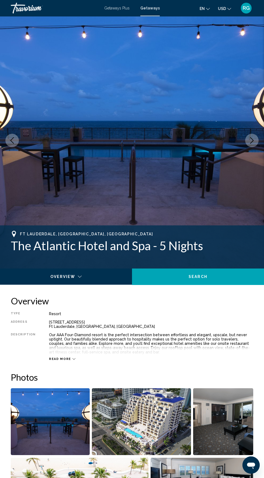
scroll to position [12, 0]
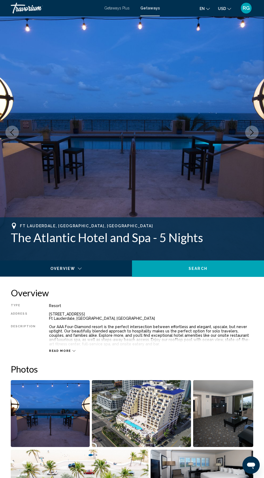
click at [73, 351] on icon "Main content" at bounding box center [74, 350] width 3 height 3
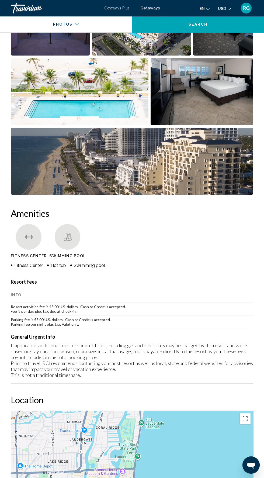
scroll to position [404, 0]
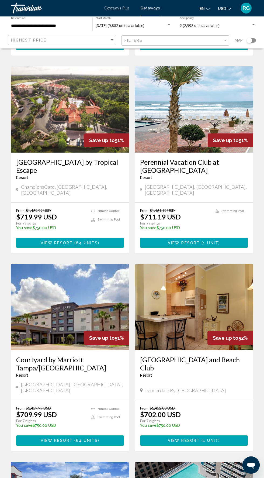
scroll to position [767, 0]
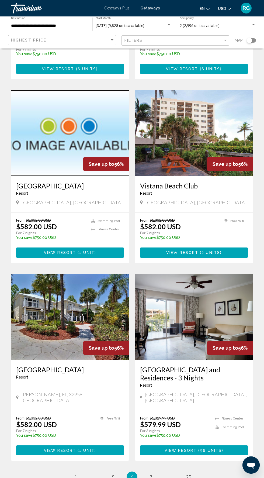
scroll to position [767, 0]
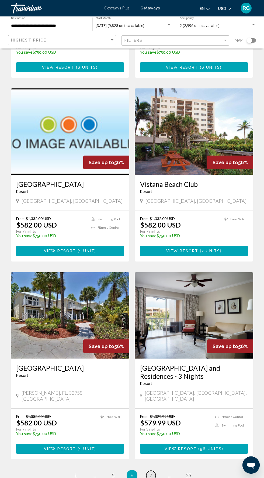
click at [153, 471] on link "page 7" at bounding box center [150, 475] width 9 height 9
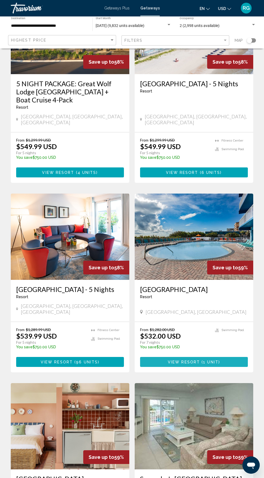
scroll to position [484, 0]
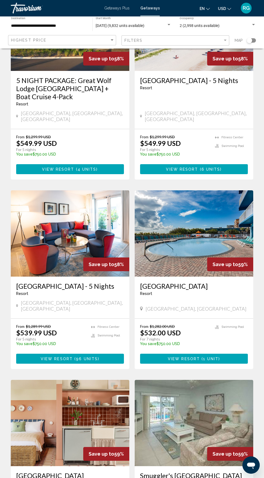
click at [104, 354] on button "View Resort ( 96 units )" at bounding box center [70, 359] width 108 height 10
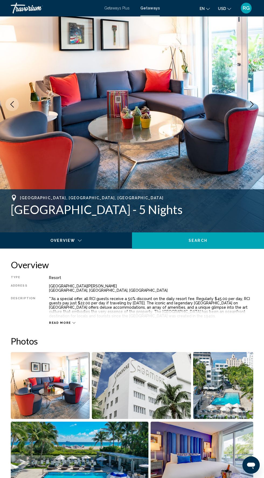
scroll to position [41, 0]
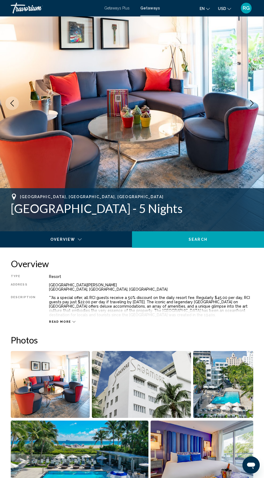
click at [73, 321] on icon "Main content" at bounding box center [74, 321] width 3 height 3
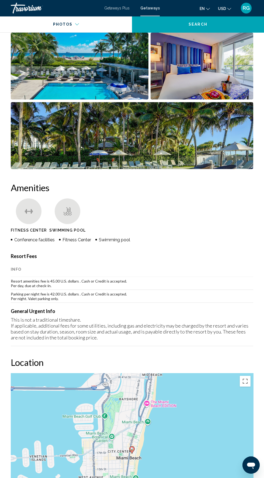
scroll to position [431, 0]
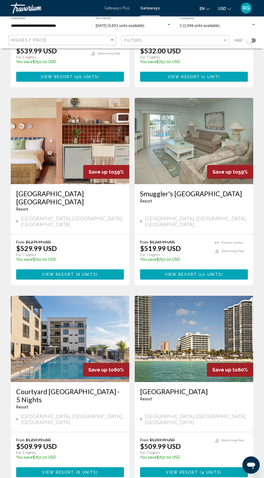
scroll to position [775, 0]
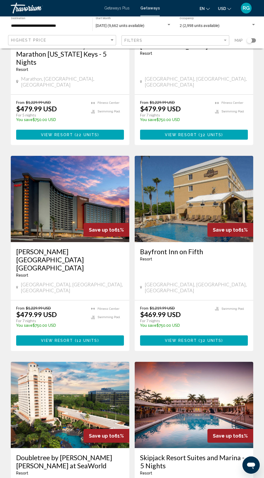
scroll to position [783, 0]
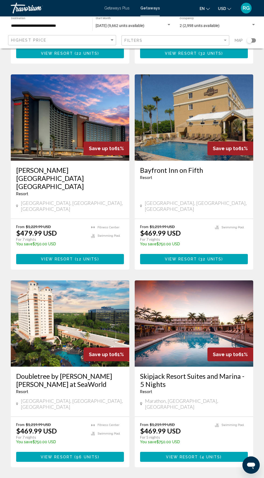
click at [151, 478] on link "page 9" at bounding box center [150, 483] width 9 height 9
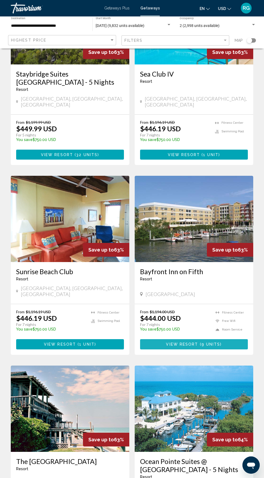
scroll to position [783, 0]
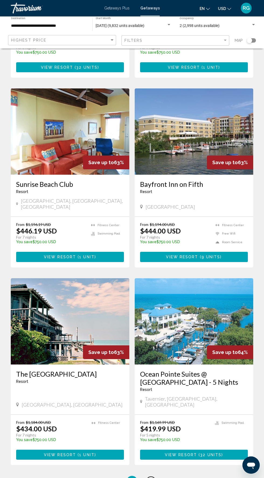
click at [151, 478] on span "10" at bounding box center [150, 481] width 5 height 6
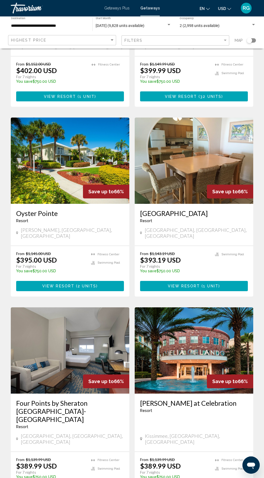
scroll to position [767, 0]
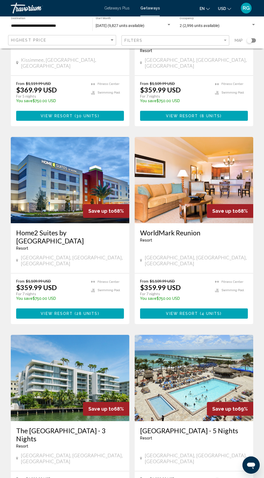
scroll to position [791, 0]
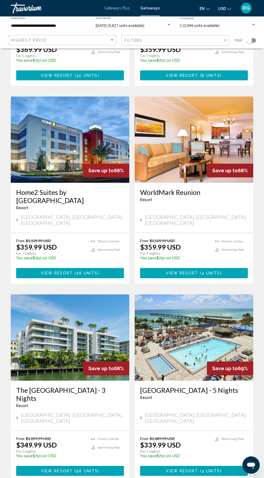
click at [230, 296] on img "Main content" at bounding box center [194, 337] width 119 height 86
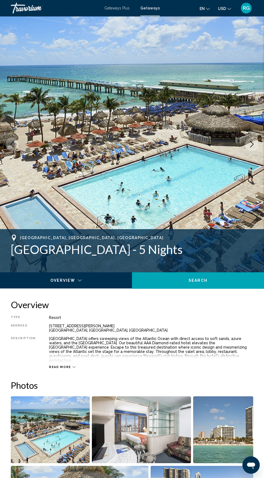
click at [252, 144] on icon "Next image" at bounding box center [252, 144] width 6 height 6
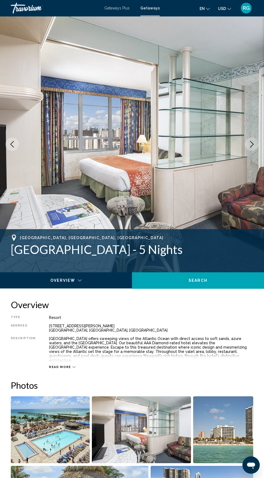
click at [250, 151] on img "Main content" at bounding box center [132, 144] width 264 height 256
click at [252, 144] on icon "Next image" at bounding box center [252, 144] width 6 height 6
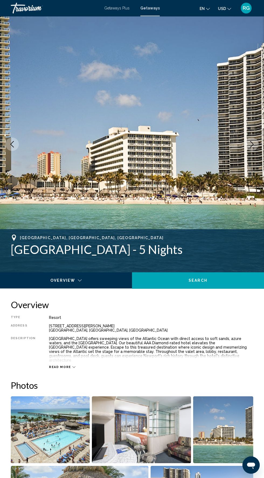
click at [252, 144] on icon "Next image" at bounding box center [252, 144] width 6 height 6
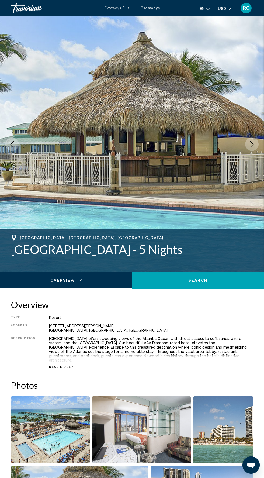
click at [252, 144] on icon "Next image" at bounding box center [252, 144] width 6 height 6
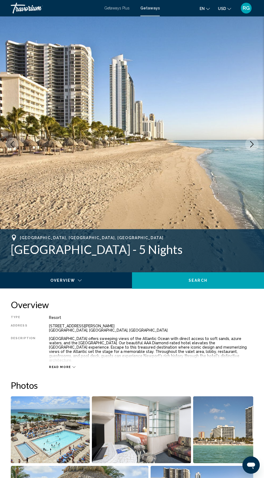
click at [252, 144] on icon "Next image" at bounding box center [252, 144] width 6 height 6
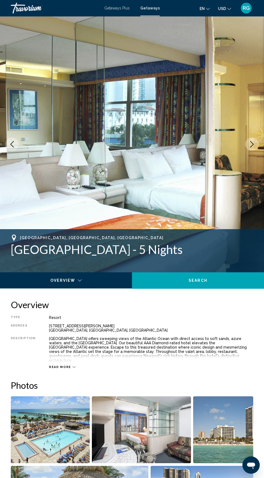
click at [252, 144] on icon "Next image" at bounding box center [252, 144] width 6 height 6
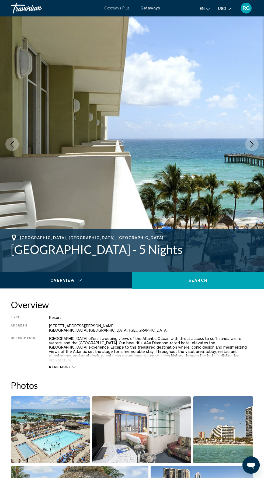
click at [252, 144] on icon "Next image" at bounding box center [252, 144] width 6 height 6
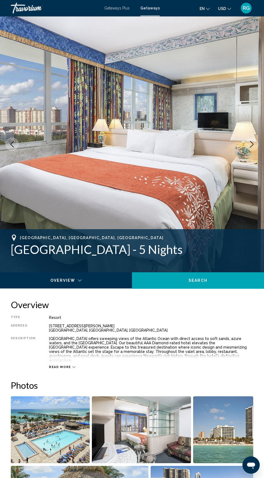
click at [253, 147] on icon "Next image" at bounding box center [252, 144] width 6 height 6
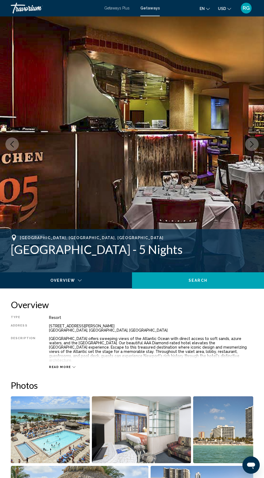
click at [252, 144] on icon "Next image" at bounding box center [252, 144] width 6 height 6
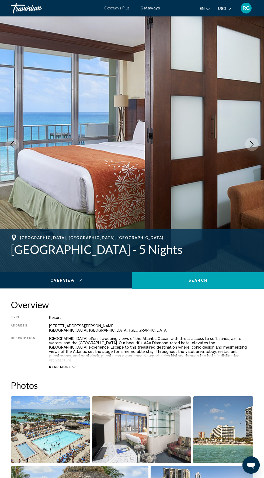
click at [249, 150] on img "Main content" at bounding box center [132, 144] width 264 height 256
click at [252, 144] on icon "Next image" at bounding box center [252, 144] width 6 height 6
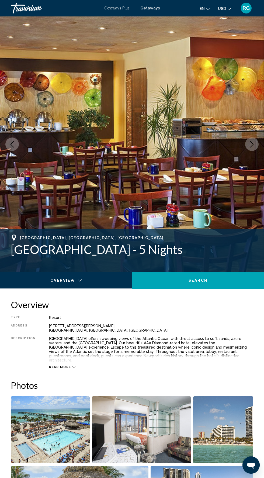
click at [252, 145] on icon "Next image" at bounding box center [252, 144] width 6 height 6
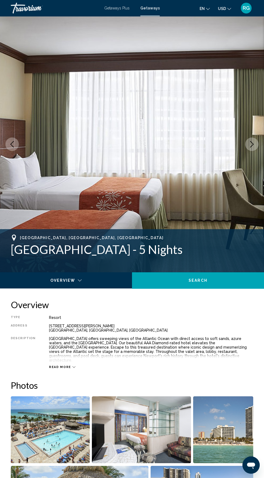
click at [252, 144] on icon "Next image" at bounding box center [252, 144] width 6 height 6
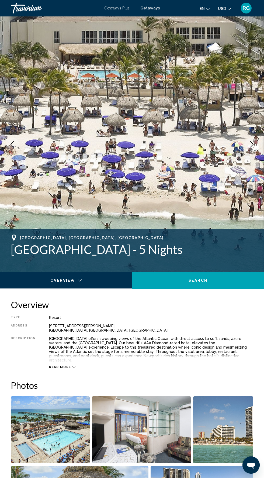
click at [254, 144] on icon "Next image" at bounding box center [252, 144] width 6 height 6
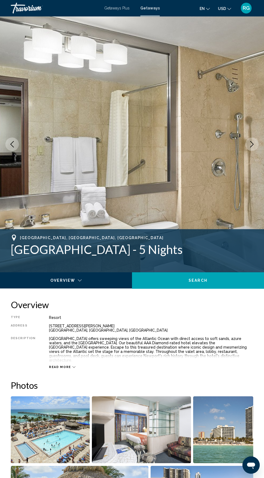
click at [252, 147] on icon "Next image" at bounding box center [252, 144] width 6 height 6
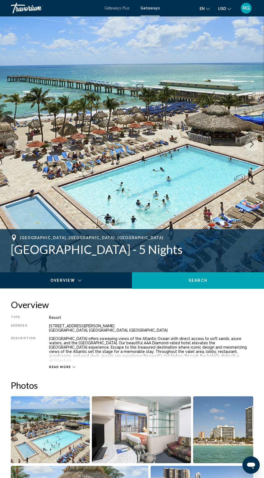
click at [73, 366] on icon "Main content" at bounding box center [74, 367] width 3 height 3
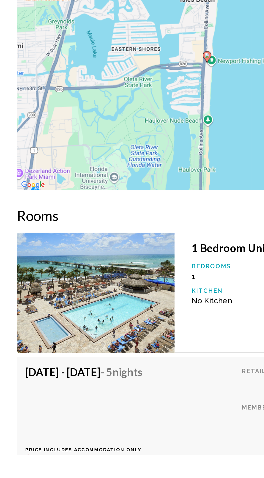
scroll to position [764, 0]
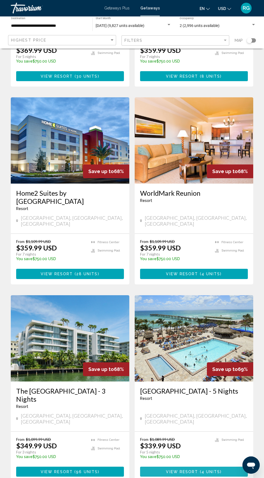
scroll to position [791, 0]
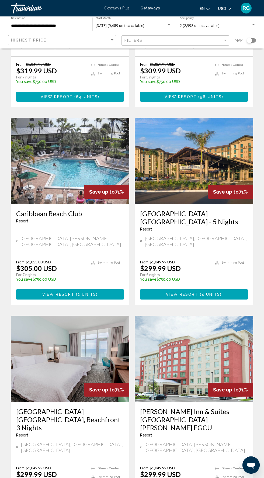
scroll to position [775, 0]
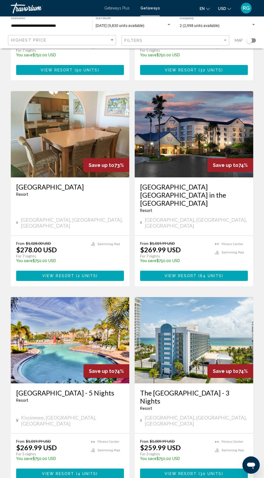
scroll to position [824, 0]
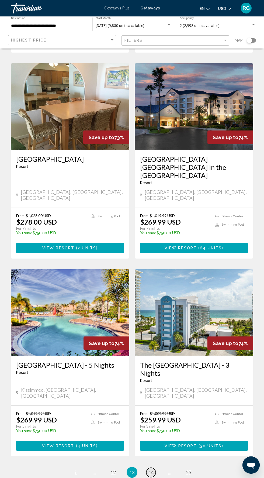
click at [153, 469] on span "14" at bounding box center [150, 472] width 5 height 6
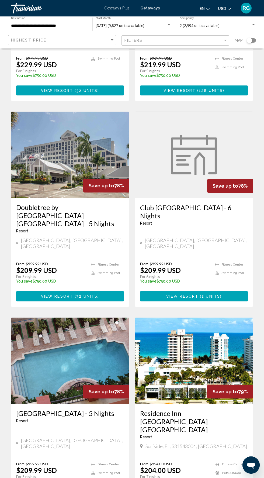
scroll to position [778, 0]
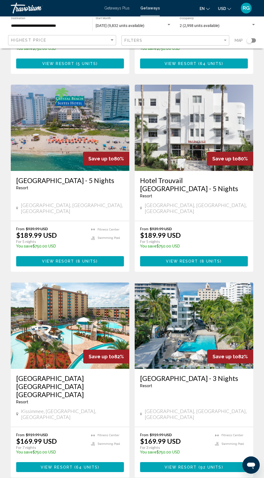
scroll to position [177, 0]
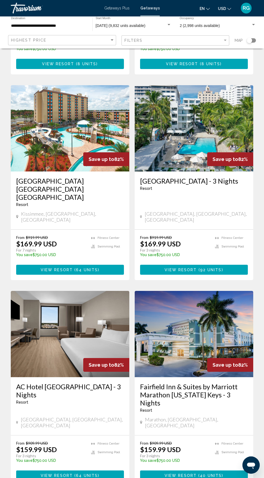
scroll to position [375, 0]
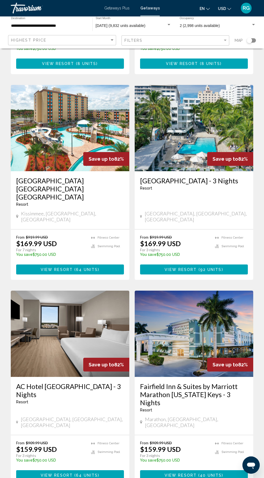
click at [215, 177] on h3 "[GEOGRAPHIC_DATA] - 3 Nights" at bounding box center [194, 181] width 108 height 8
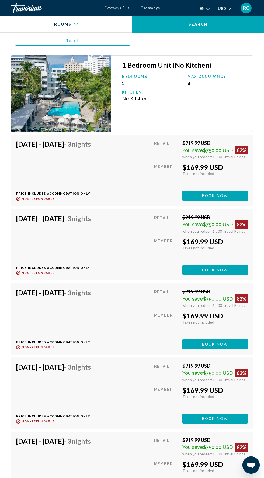
scroll to position [999, 0]
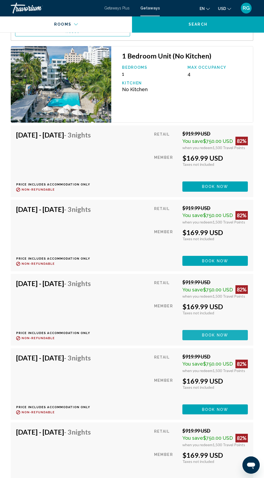
click at [226, 191] on button "Book now" at bounding box center [215, 186] width 66 height 10
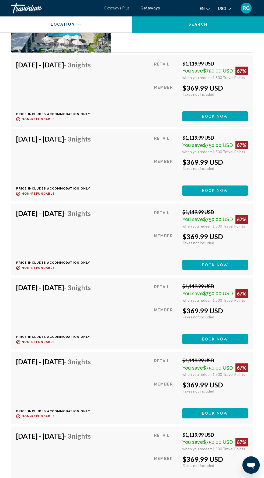
scroll to position [2436, 0]
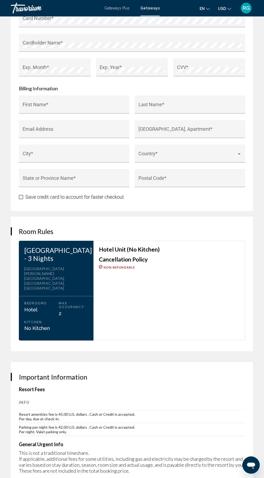
scroll to position [665, 0]
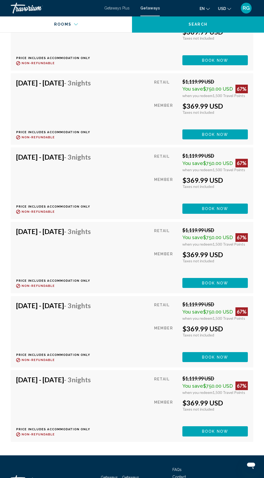
scroll to position [2372, 0]
